Goal: Task Accomplishment & Management: Manage account settings

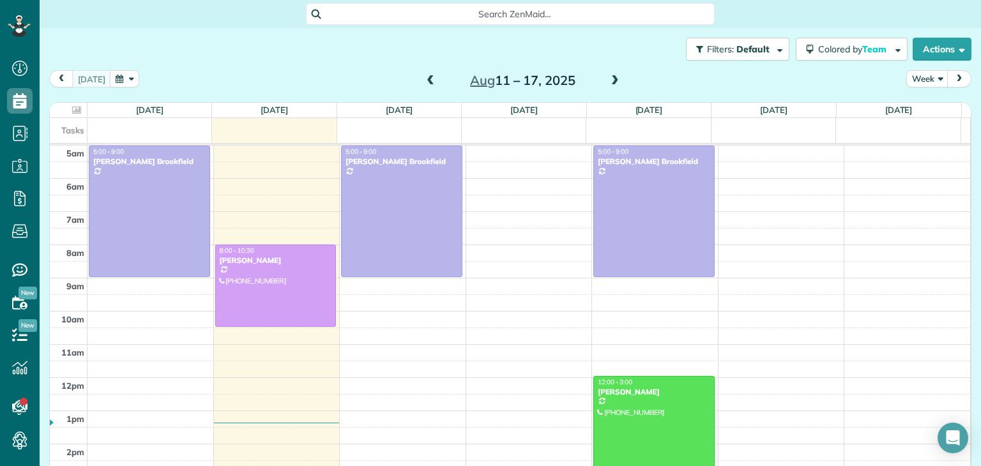
scroll to position [66, 0]
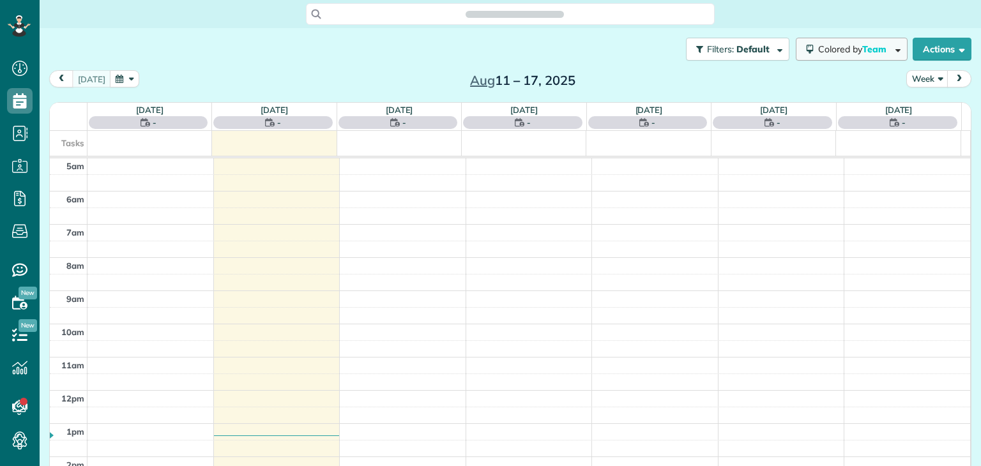
scroll to position [66, 0]
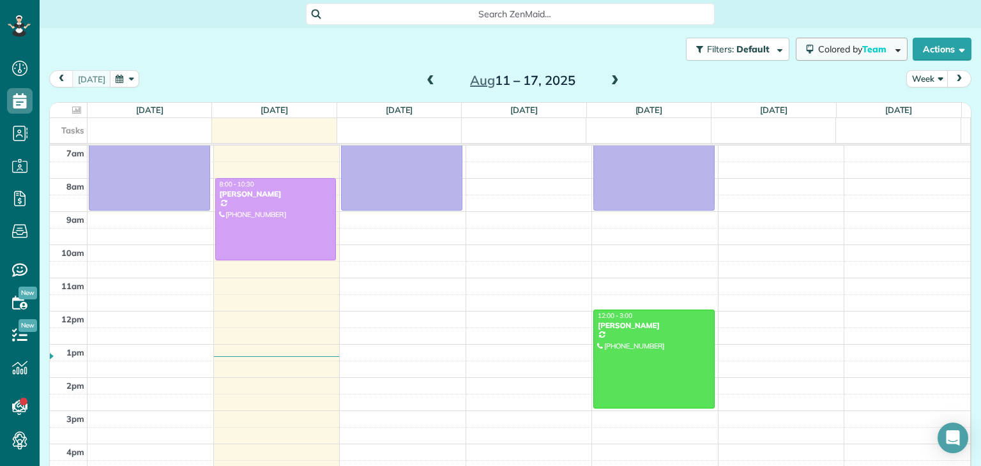
click at [818, 49] on span "Colored by Team" at bounding box center [854, 48] width 73 height 11
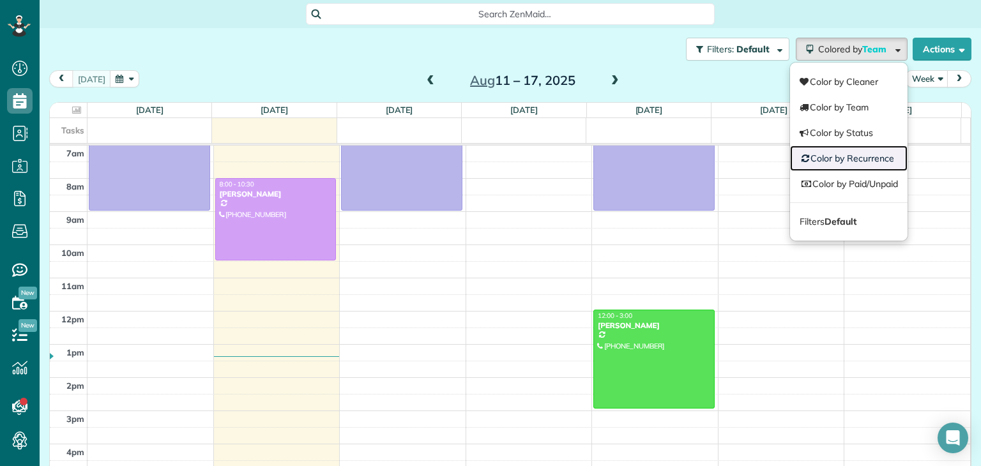
click at [844, 169] on link "Color by Recurrence" at bounding box center [848, 159] width 117 height 26
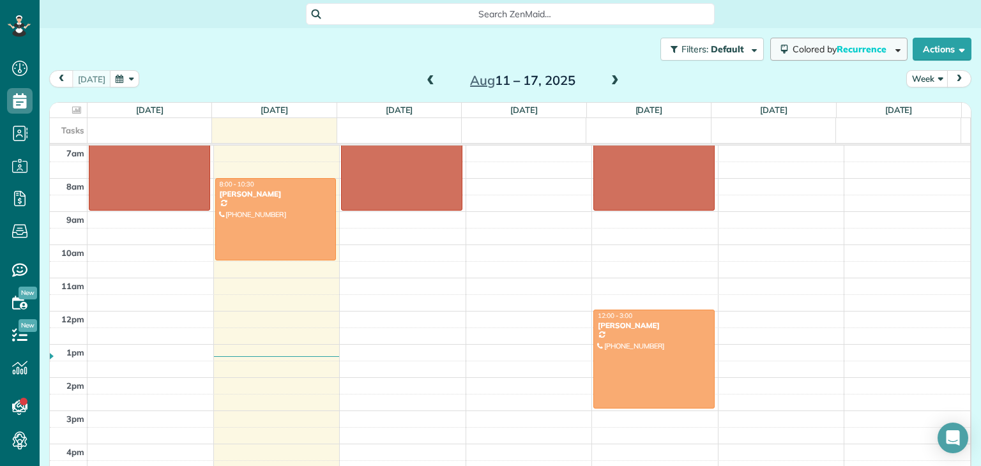
click at [850, 58] on button "Colored by Recurrence" at bounding box center [838, 49] width 137 height 23
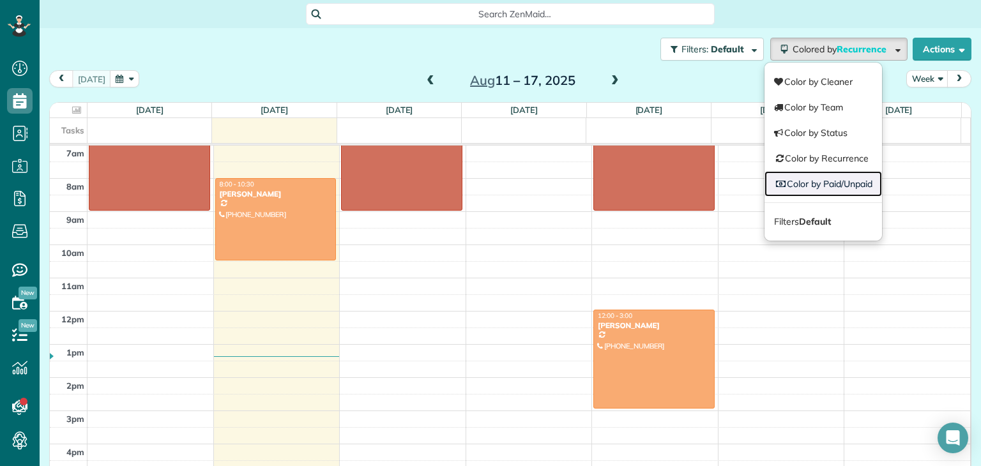
click at [845, 181] on link "Color by Paid/Unpaid" at bounding box center [822, 184] width 117 height 26
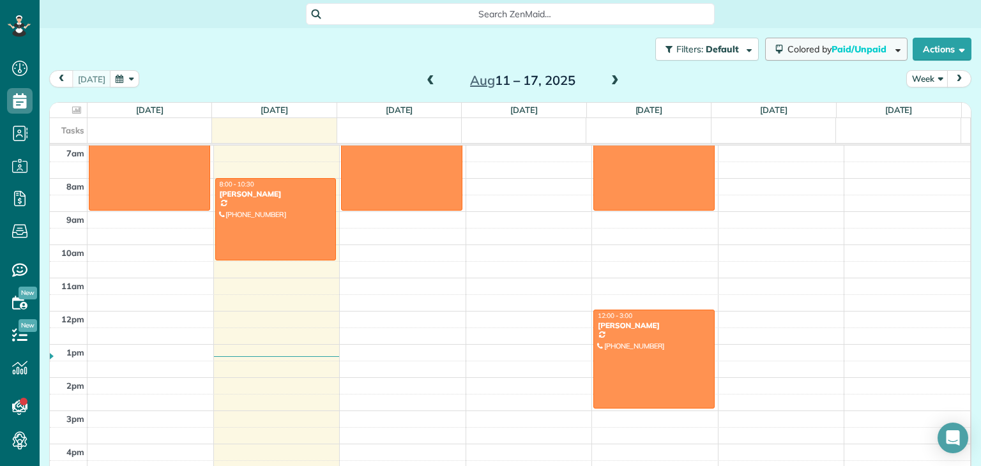
click at [802, 47] on span "Colored by Paid/Unpaid" at bounding box center [838, 48] width 103 height 11
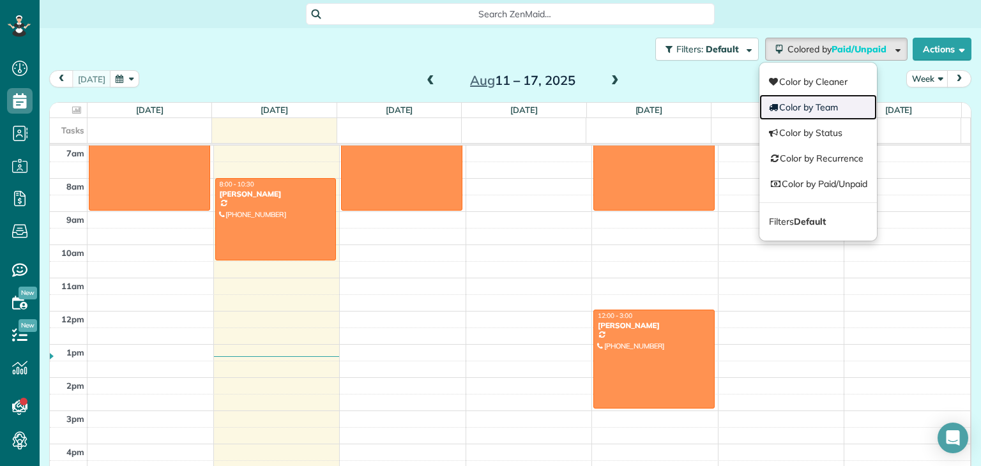
click at [786, 107] on link "Color by Team" at bounding box center [817, 108] width 117 height 26
